Goal: Find specific page/section: Find specific page/section

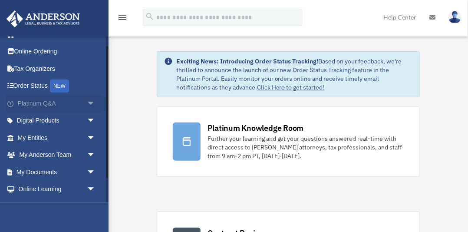
scroll to position [16, 0]
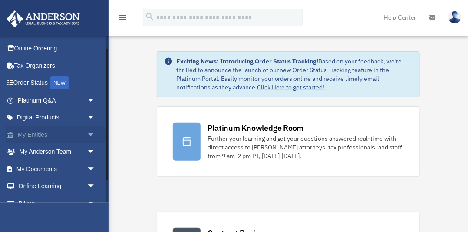
click at [38, 133] on link "My Entities arrow_drop_down" at bounding box center [57, 134] width 102 height 17
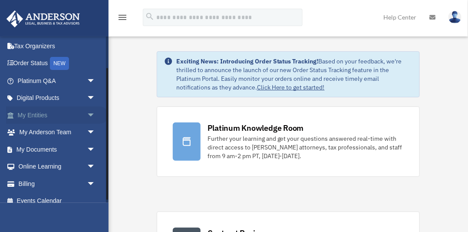
scroll to position [40, 0]
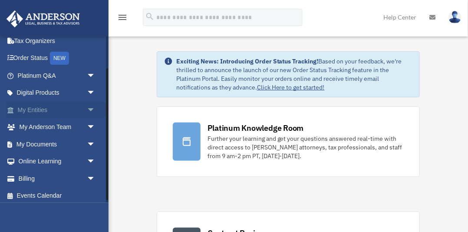
click at [92, 108] on span "arrow_drop_down" at bounding box center [95, 110] width 17 height 18
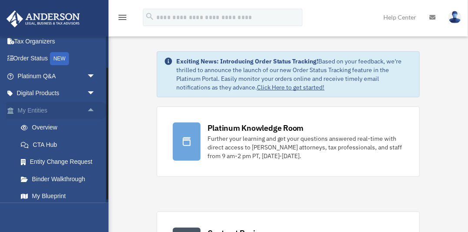
scroll to position [40, 0]
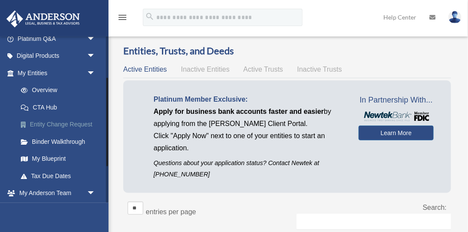
scroll to position [78, 0]
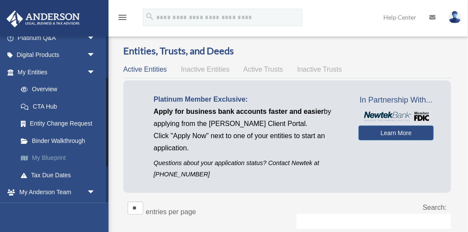
click at [51, 158] on link "My Blueprint" at bounding box center [60, 157] width 96 height 17
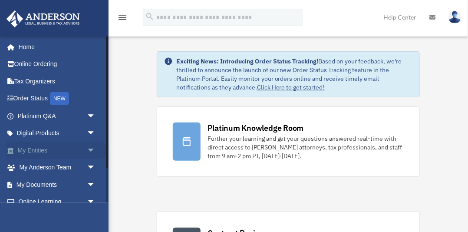
click at [90, 150] on span "arrow_drop_down" at bounding box center [95, 150] width 17 height 18
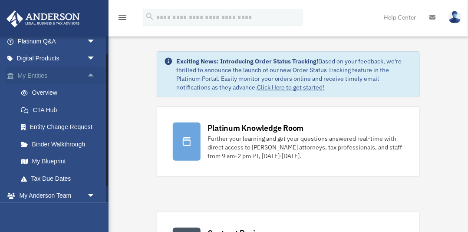
scroll to position [77, 0]
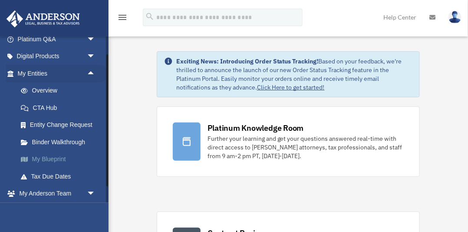
click at [56, 159] on link "My Blueprint" at bounding box center [60, 159] width 96 height 17
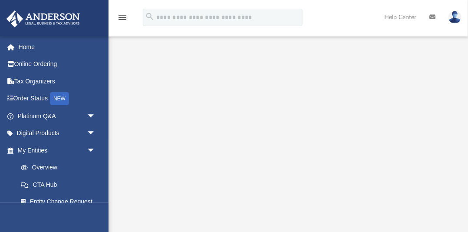
scroll to position [34, 0]
